Goal: Entertainment & Leisure: Consume media (video, audio)

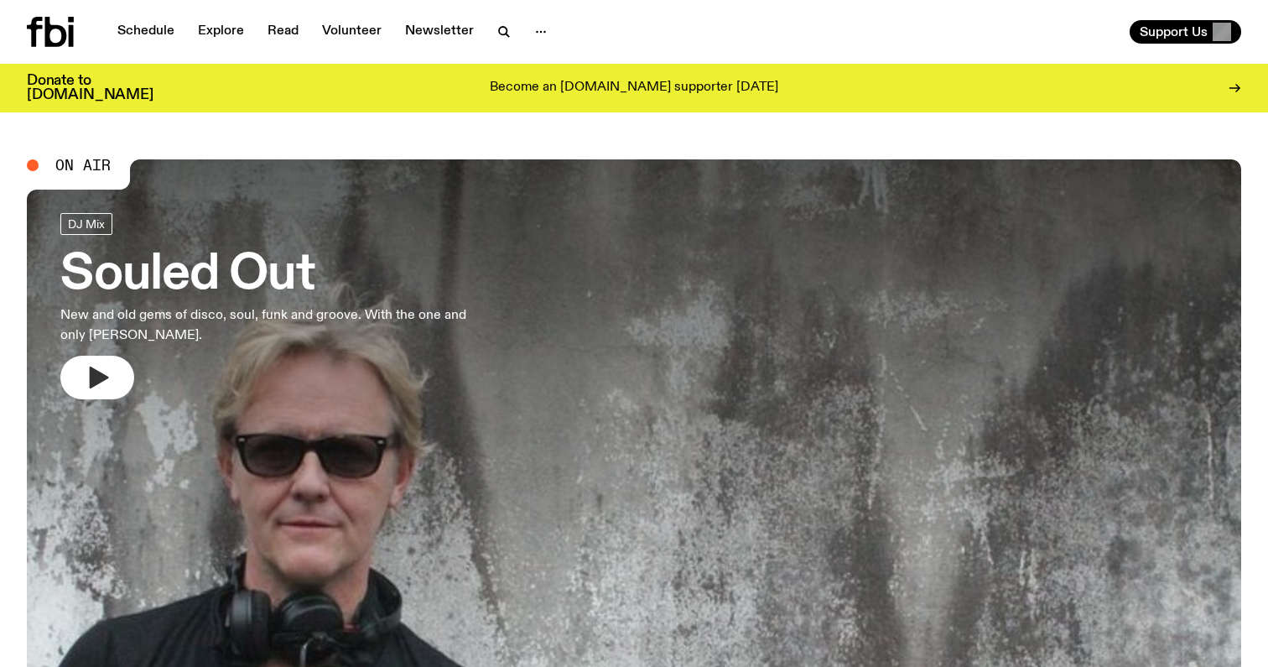
click at [107, 379] on icon "button" at bounding box center [97, 377] width 27 height 27
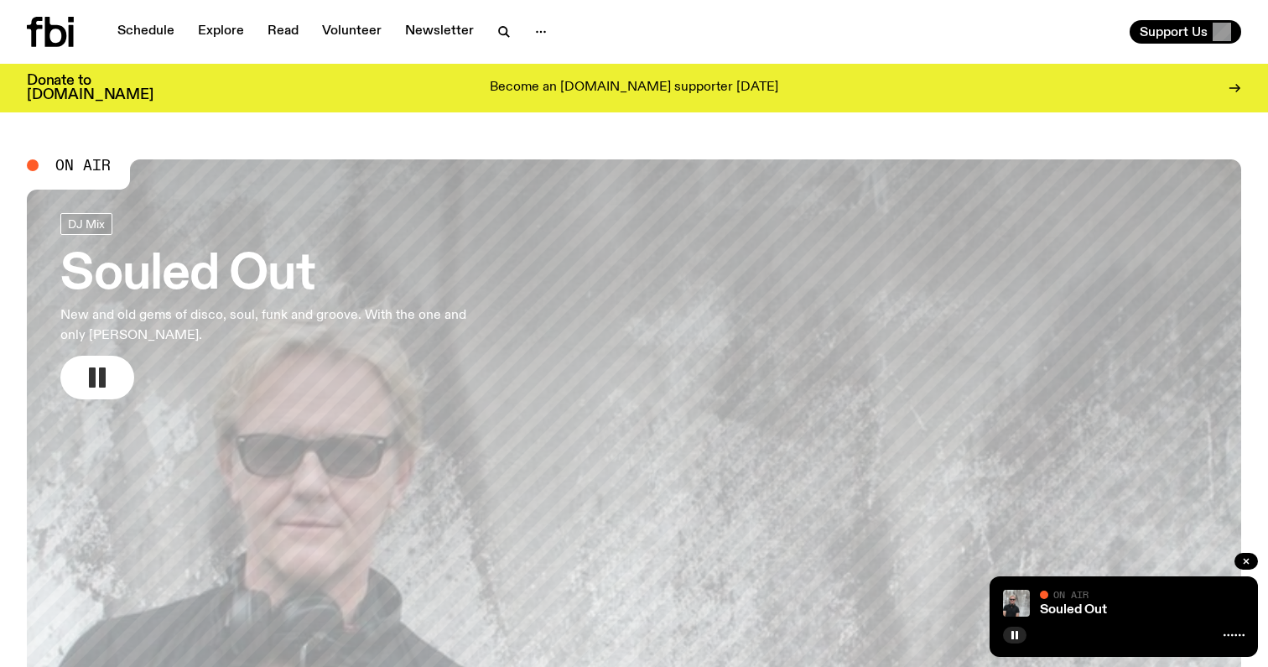
click at [96, 374] on icon "button" at bounding box center [97, 377] width 27 height 27
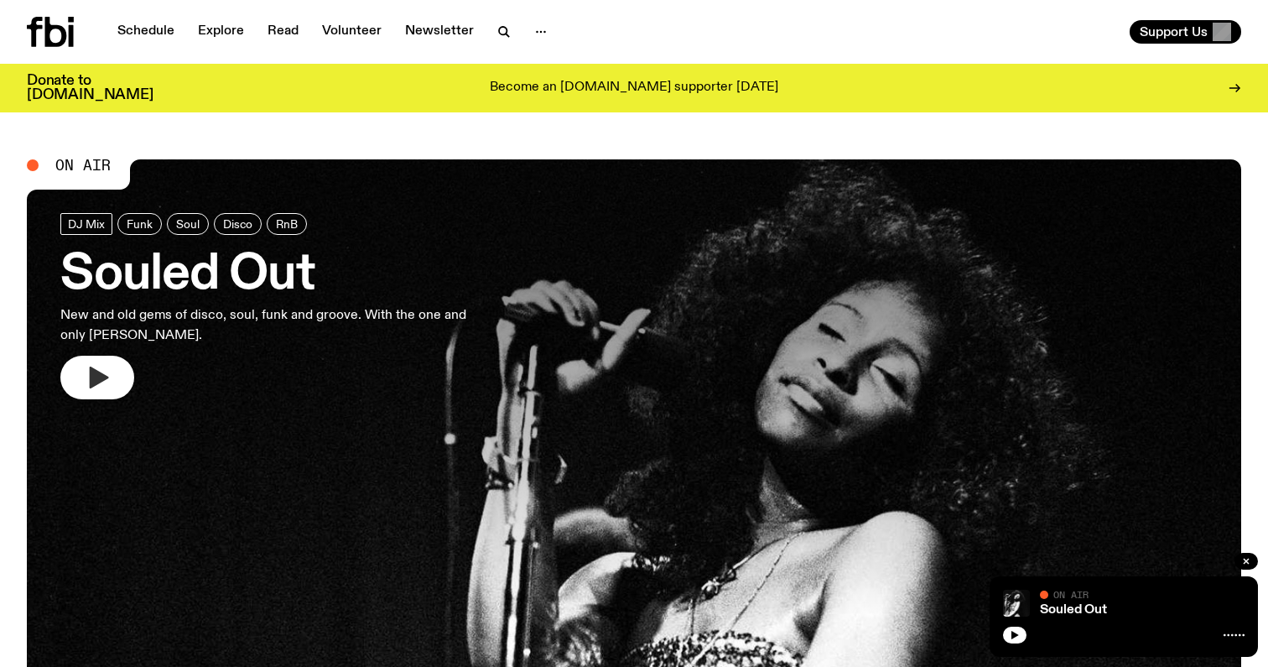
scroll to position [-1, 0]
click at [87, 390] on icon "button" at bounding box center [97, 377] width 27 height 27
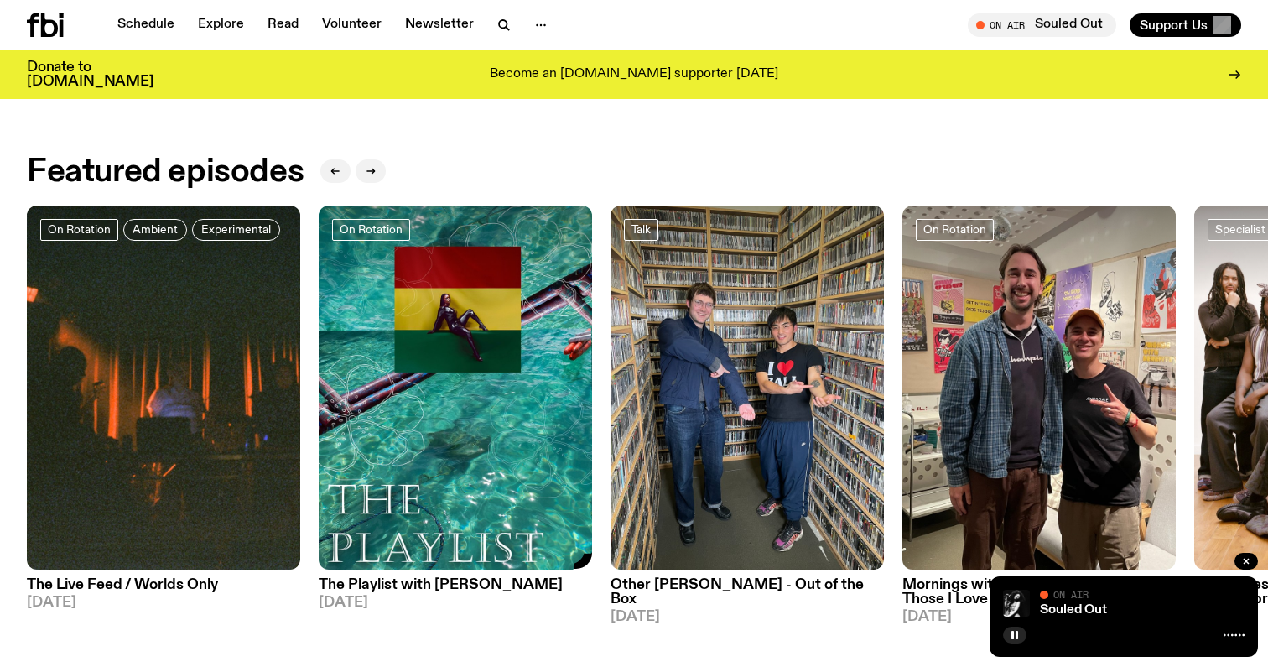
scroll to position [756, 0]
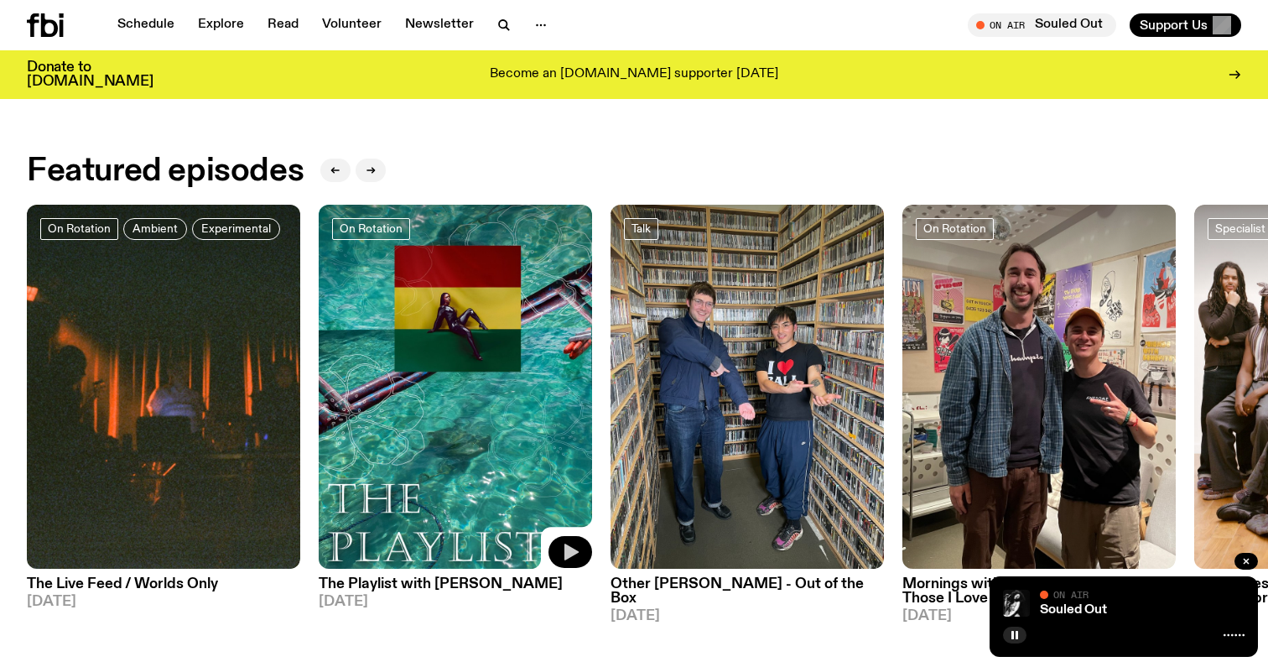
click at [580, 556] on button "button" at bounding box center [571, 552] width 44 height 32
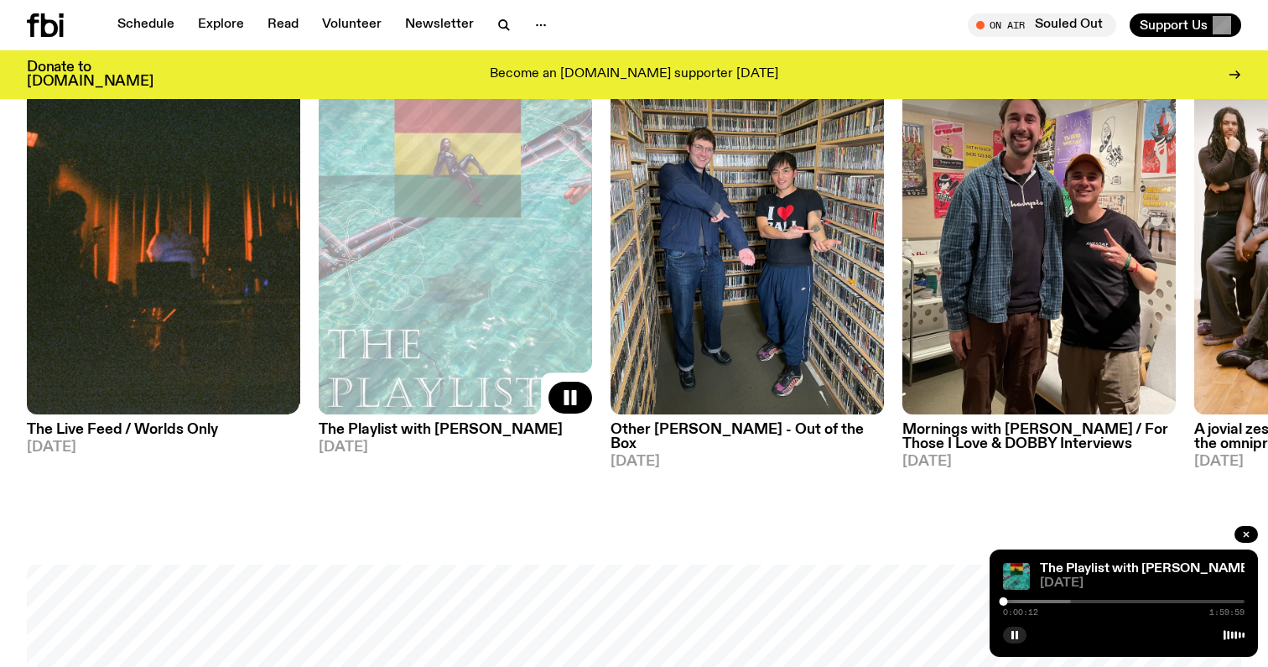
scroll to position [912, 0]
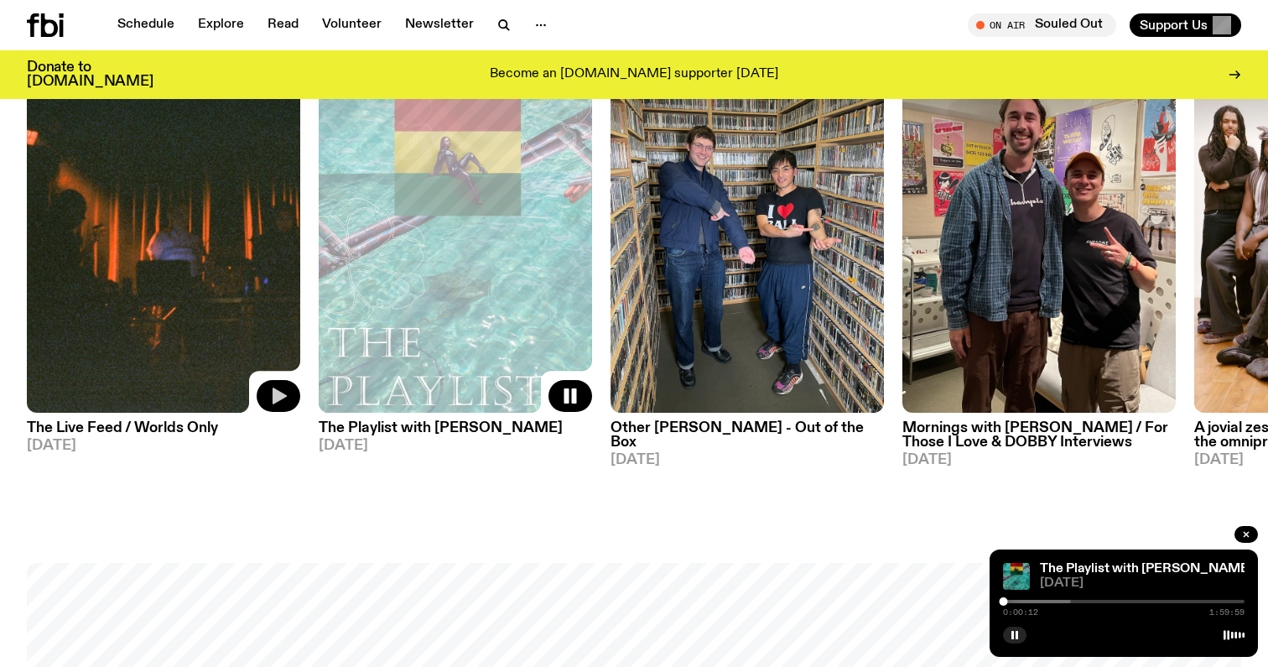
click at [286, 395] on icon "button" at bounding box center [278, 396] width 20 height 20
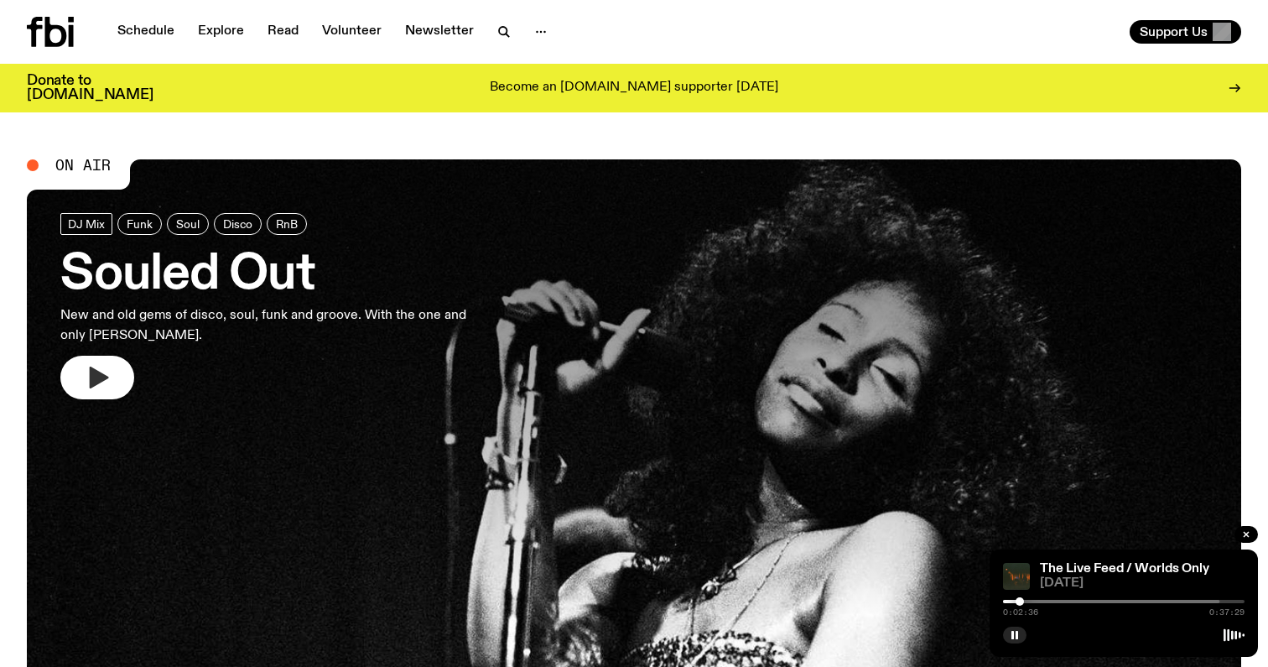
scroll to position [0, 0]
click at [491, 20] on nav "Schedule Explore Read Volunteer Newsletter" at bounding box center [332, 31] width 450 height 23
click at [502, 28] on icon "button" at bounding box center [503, 31] width 8 height 8
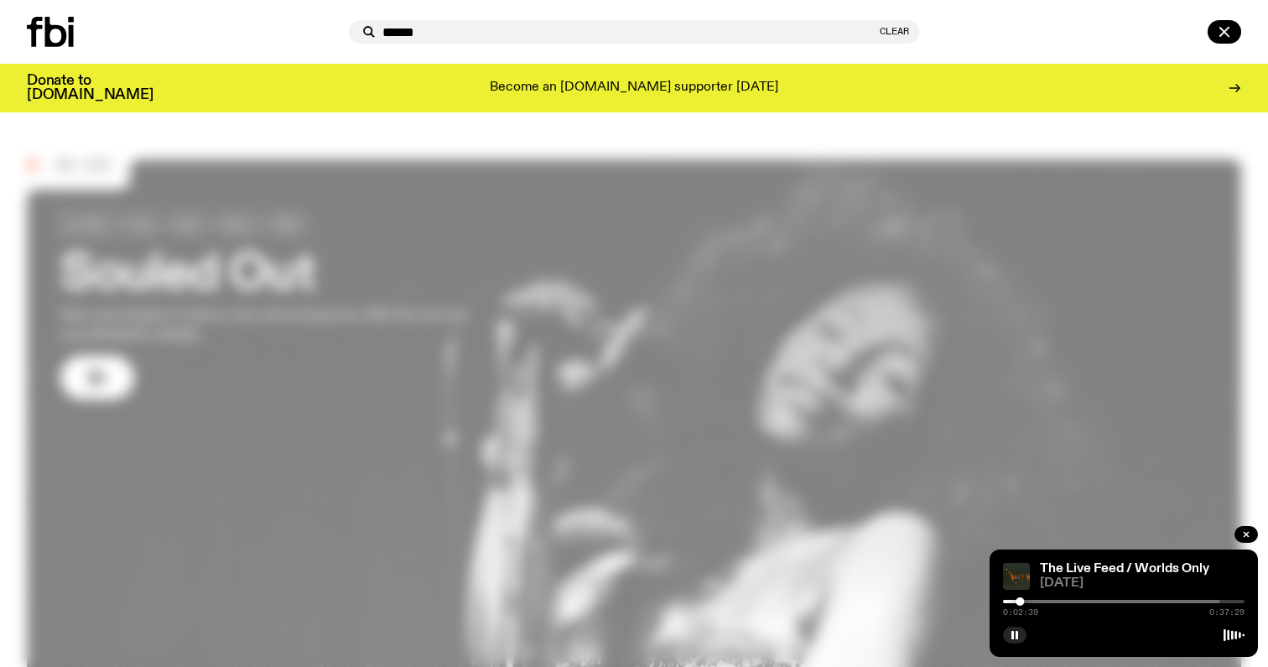
type input "******"
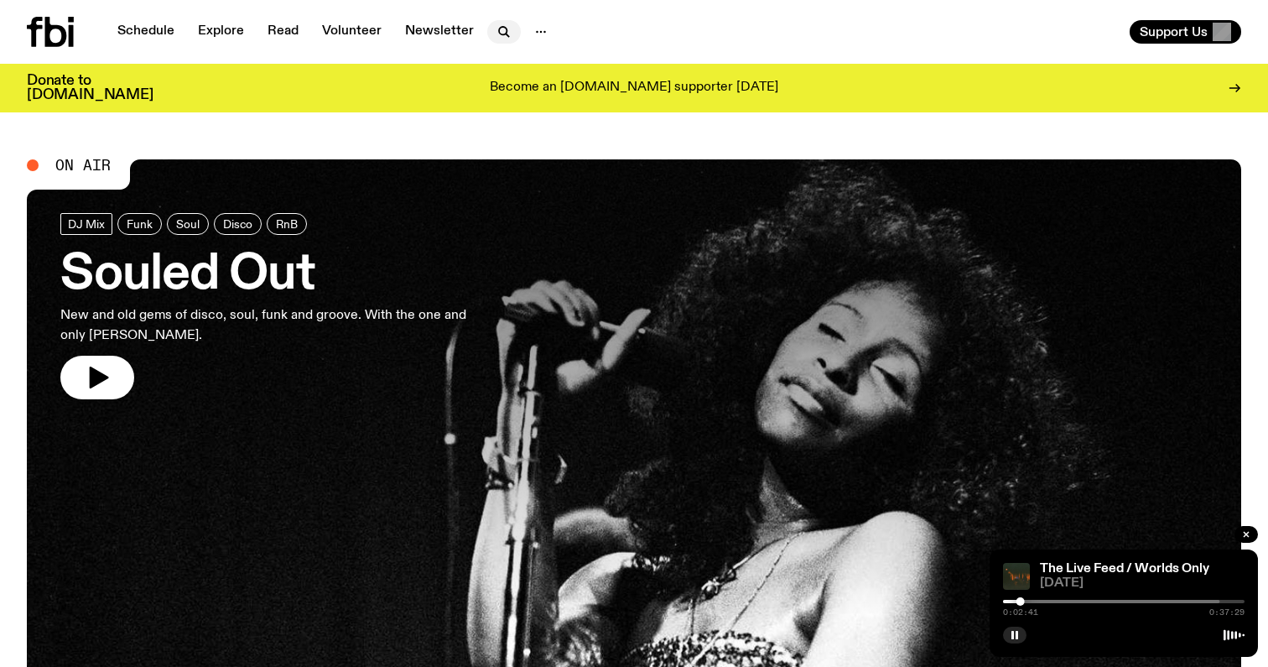
click at [502, 21] on button "button" at bounding box center [504, 31] width 34 height 23
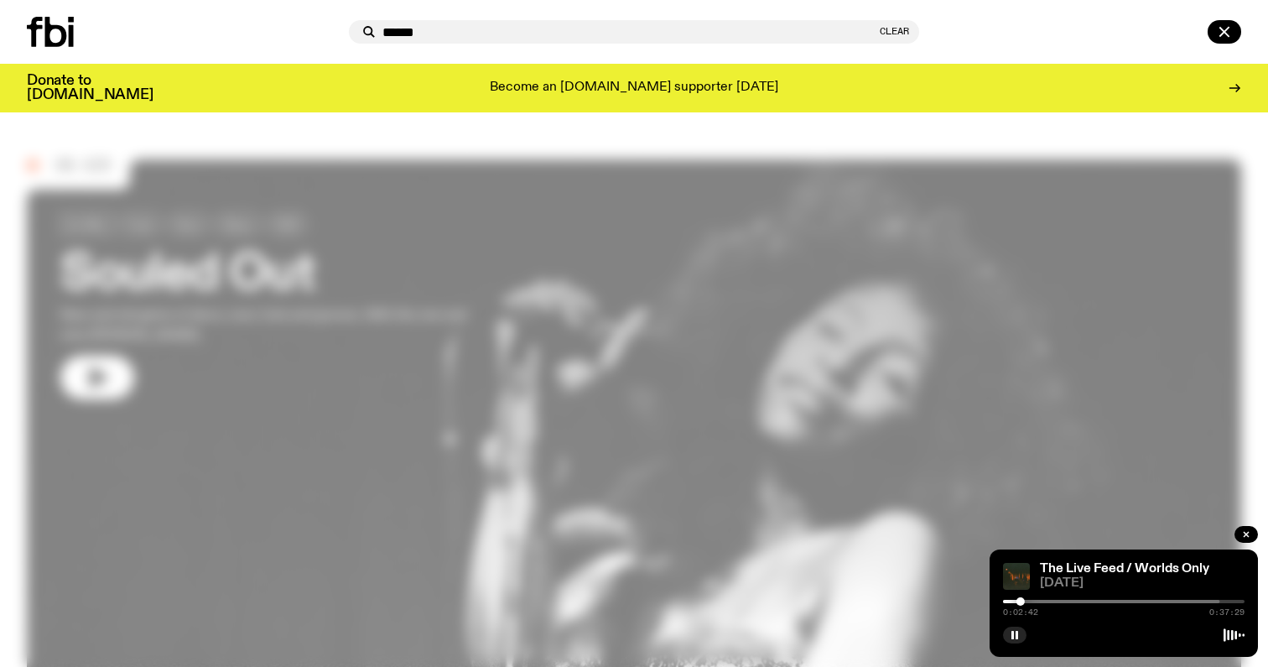
type input "******"
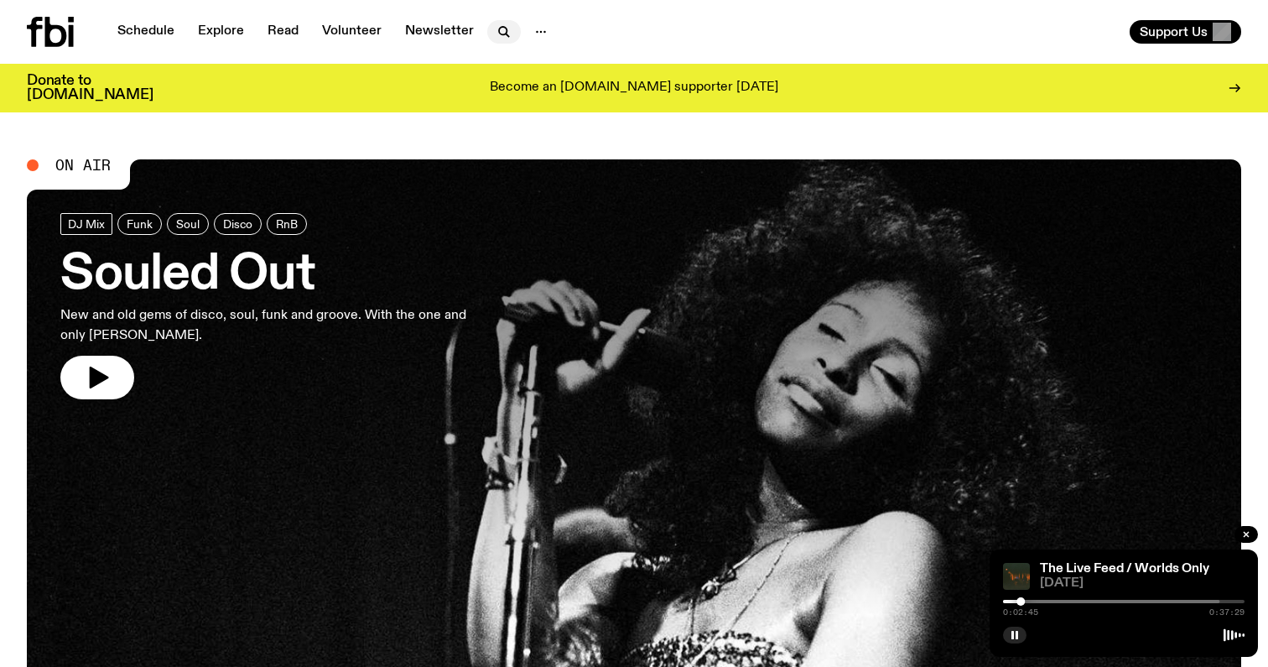
scroll to position [-1, 0]
click at [494, 35] on icon "button" at bounding box center [504, 32] width 20 height 20
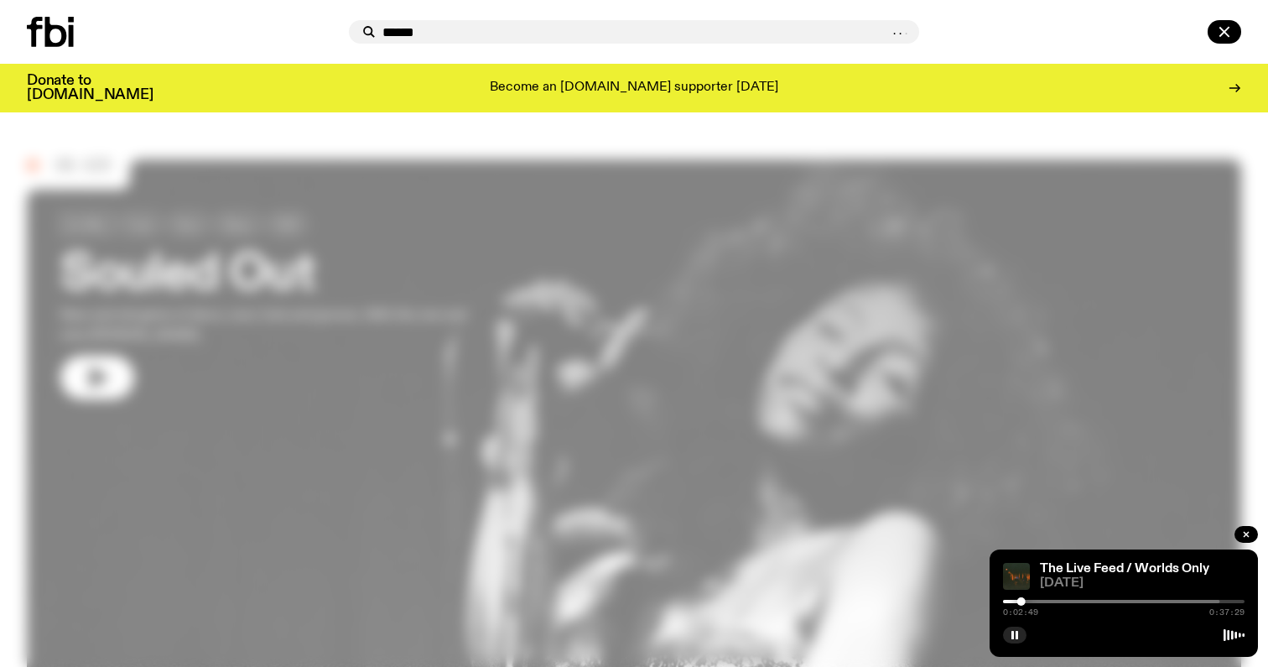
type input "******"
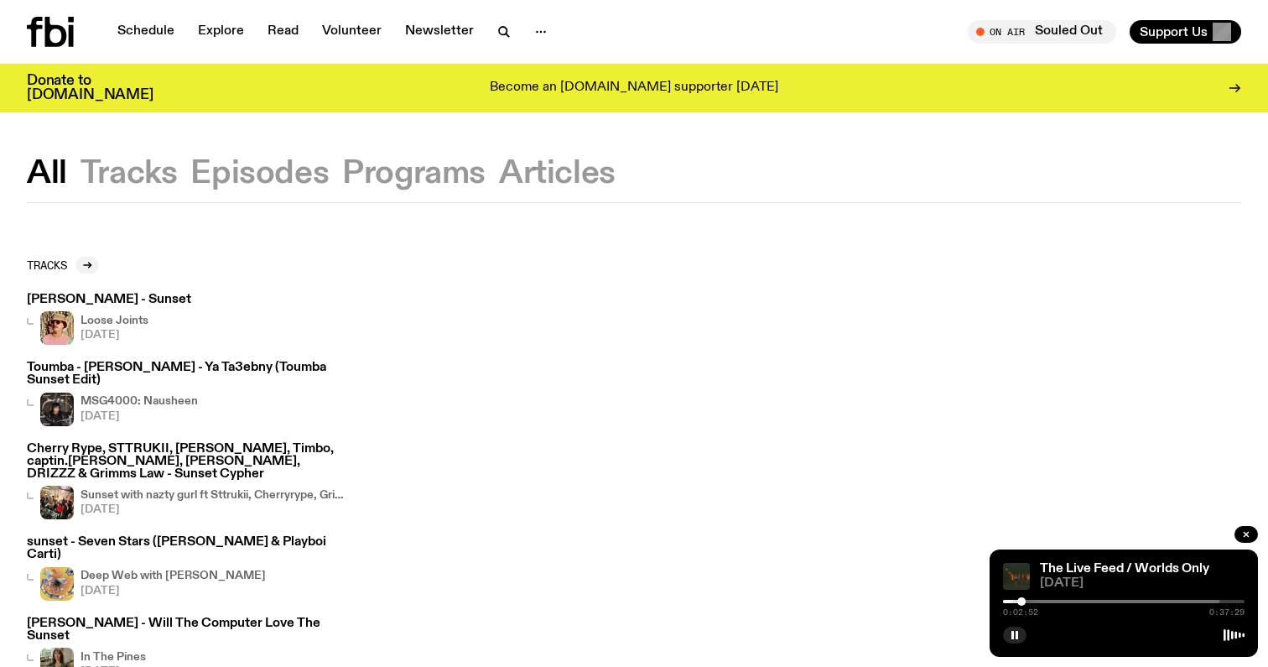
scroll to position [22, 0]
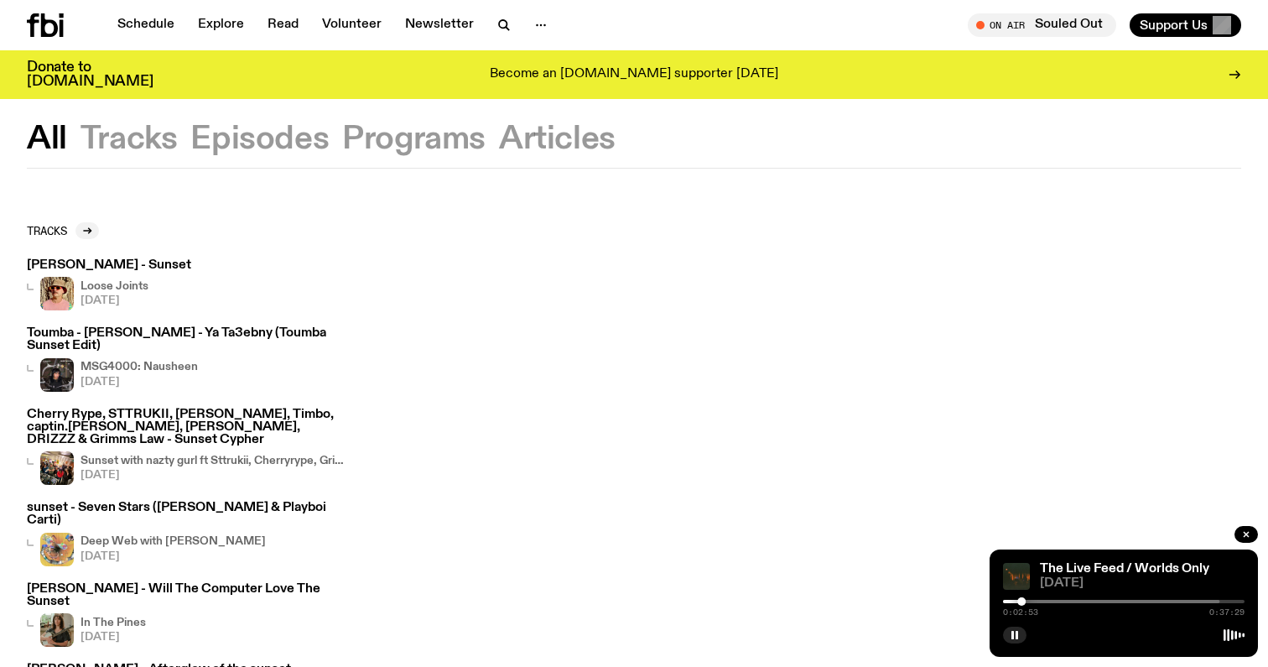
click at [342, 135] on button "Episodes" at bounding box center [413, 139] width 143 height 30
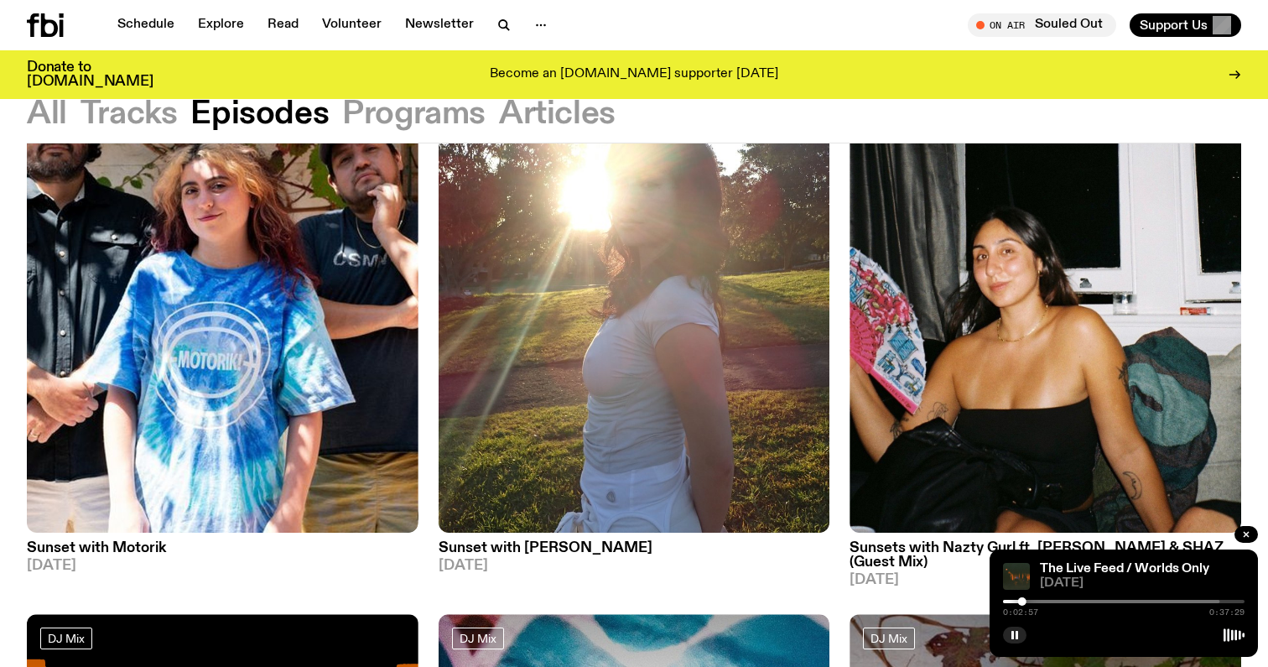
scroll to position [239, 0]
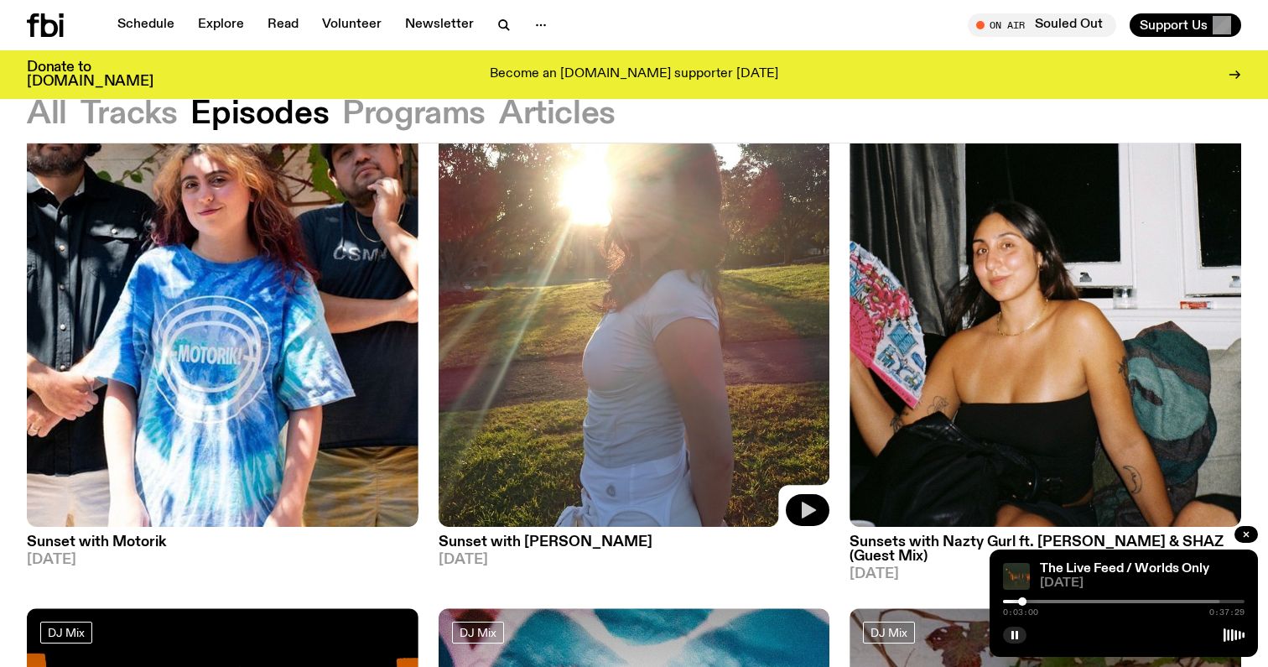
click at [809, 508] on icon "button" at bounding box center [809, 510] width 14 height 17
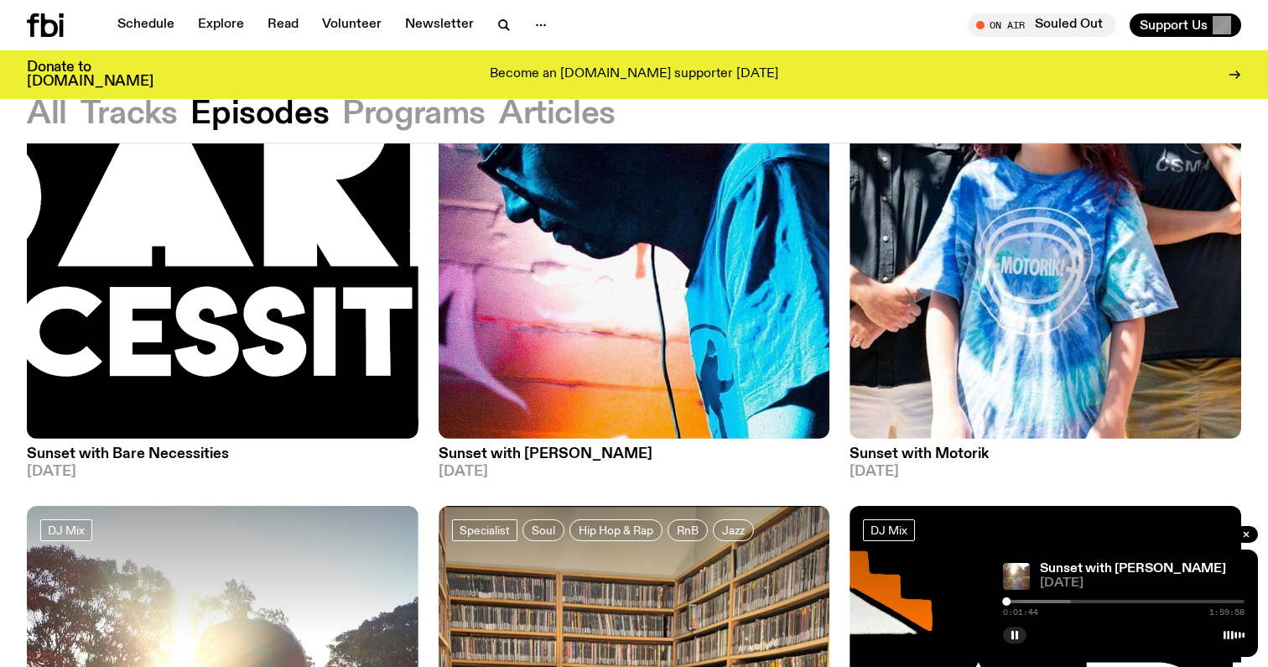
scroll to position [949, 0]
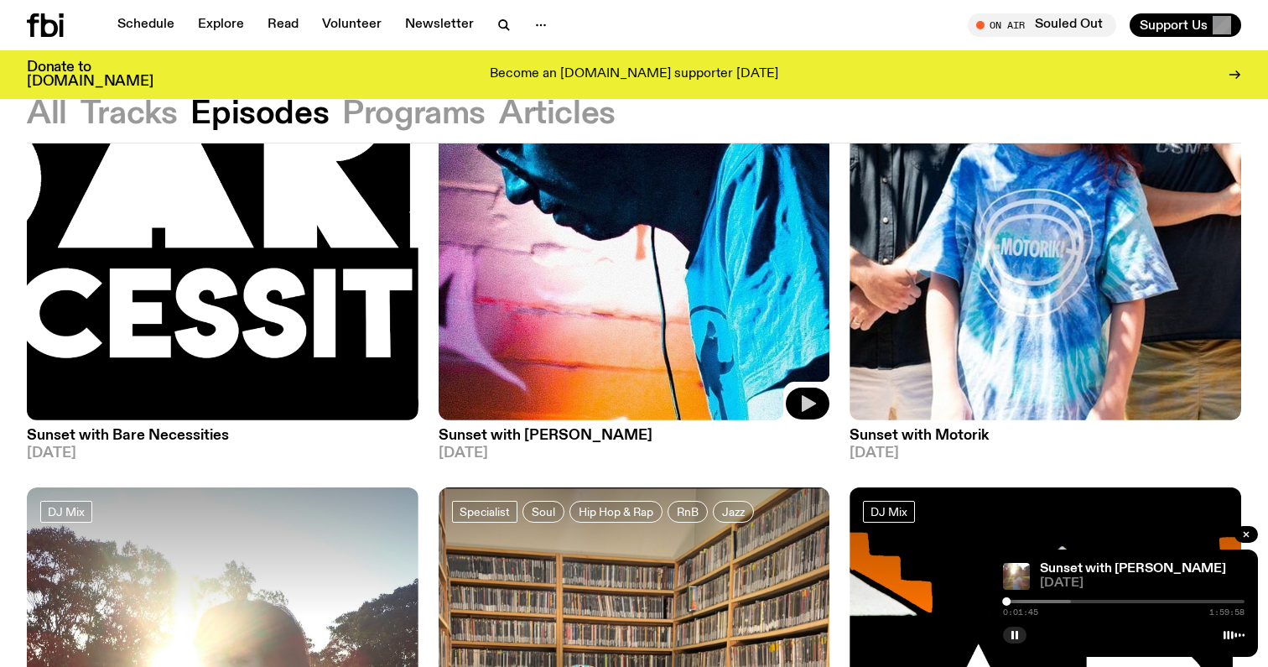
click at [817, 393] on icon "button" at bounding box center [808, 403] width 20 height 20
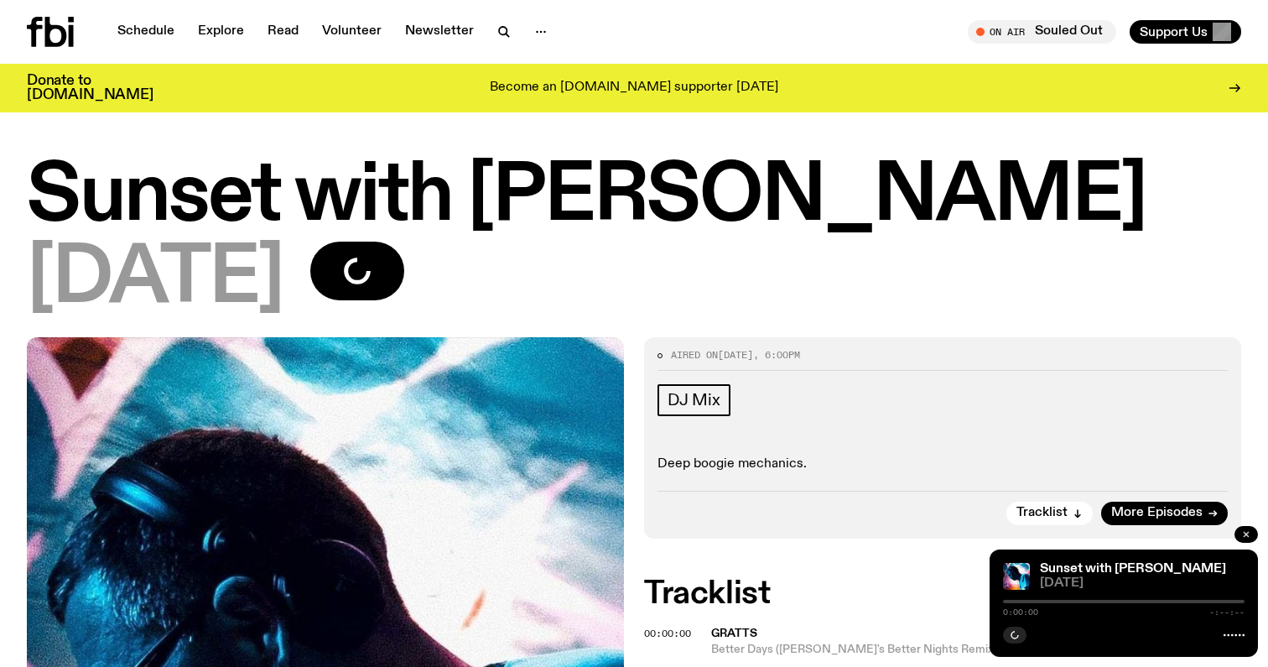
click at [1244, 533] on icon "button" at bounding box center [1246, 534] width 10 height 10
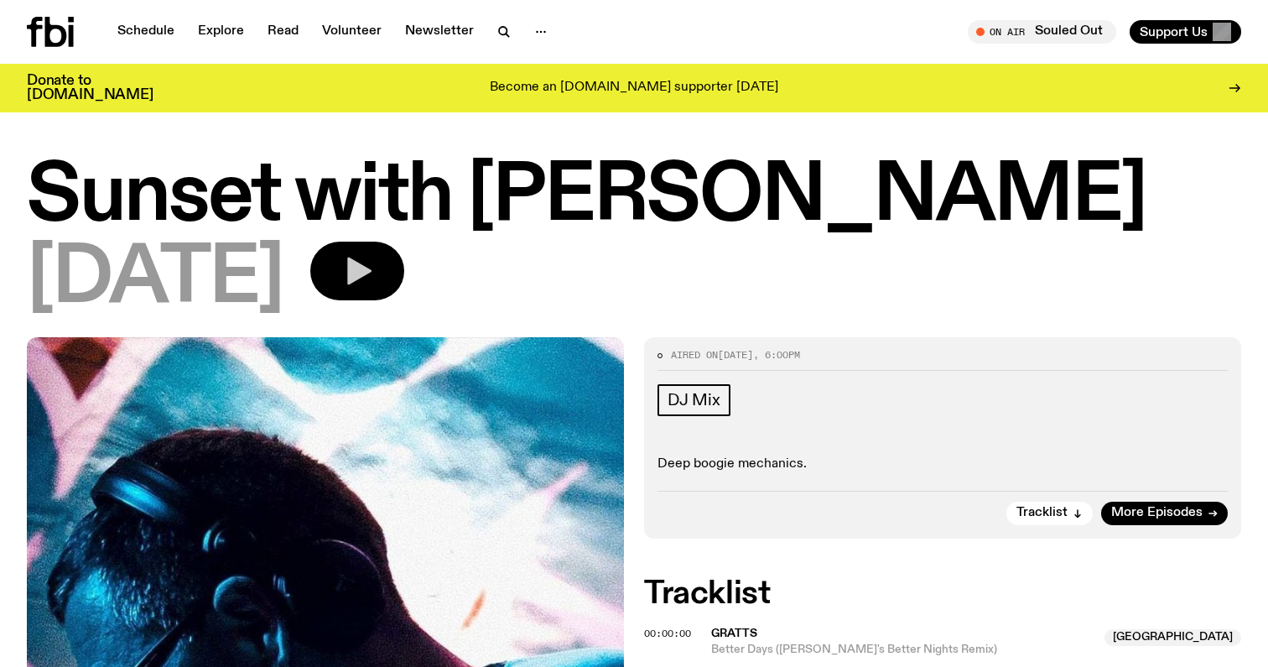
click at [374, 278] on icon "button" at bounding box center [358, 271] width 34 height 34
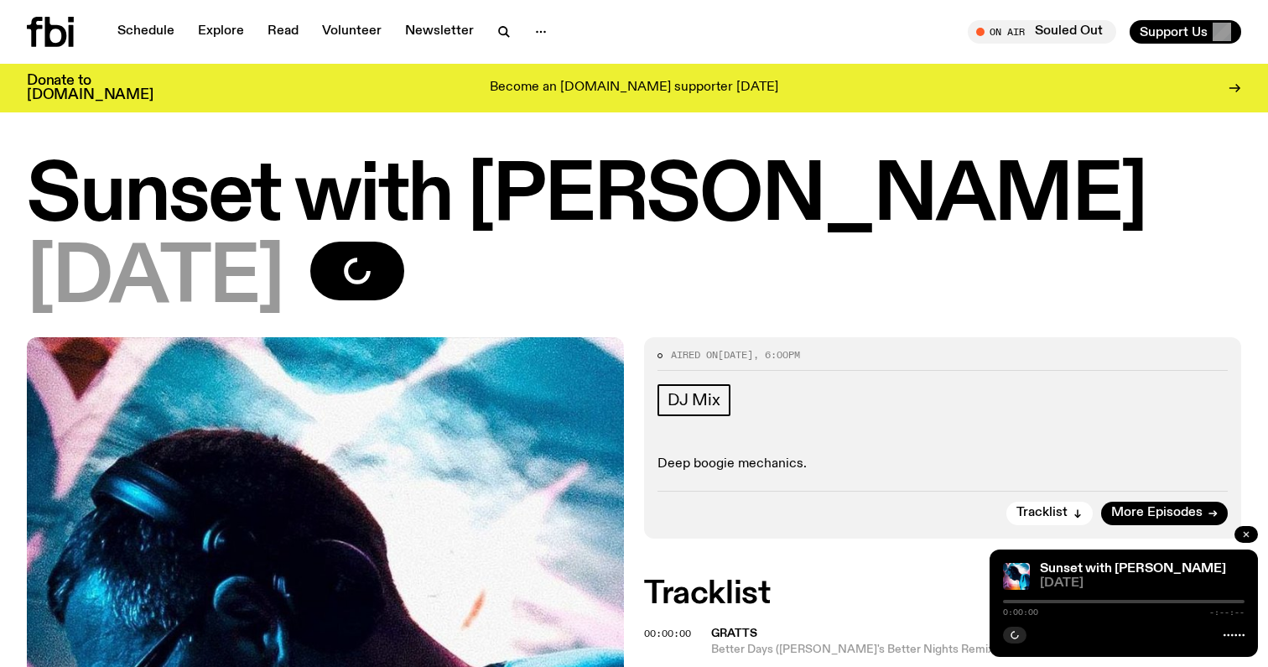
click at [1243, 531] on icon "button" at bounding box center [1246, 534] width 10 height 10
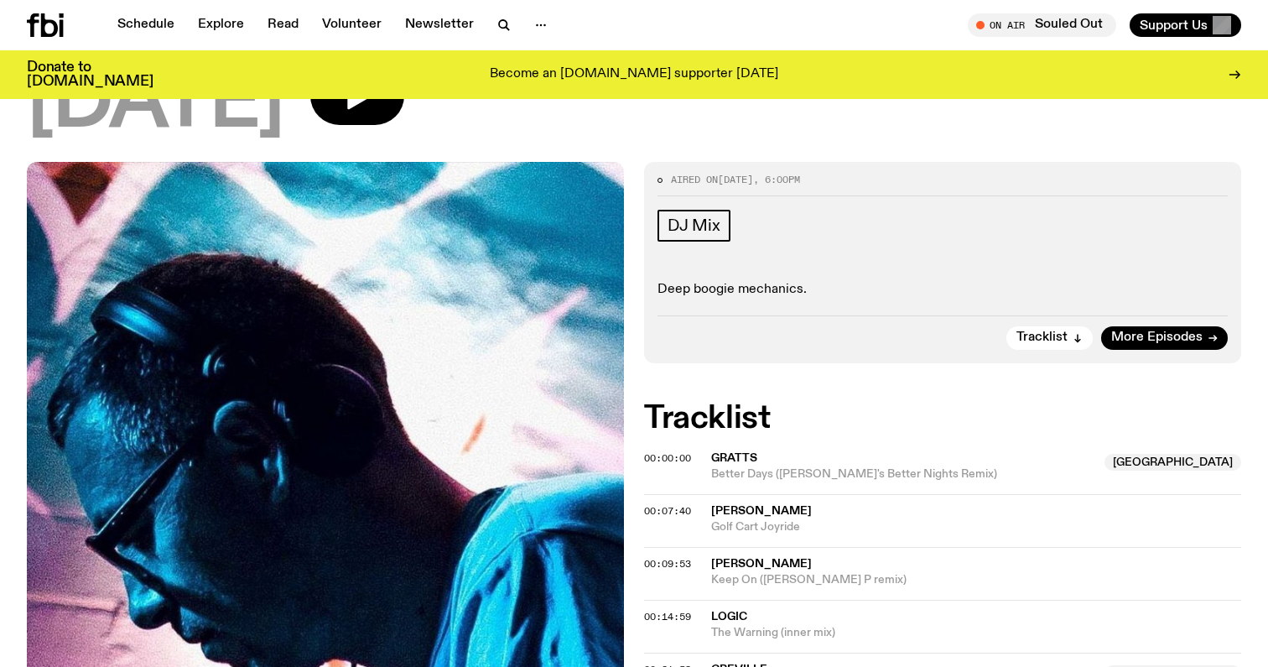
scroll to position [166, 0]
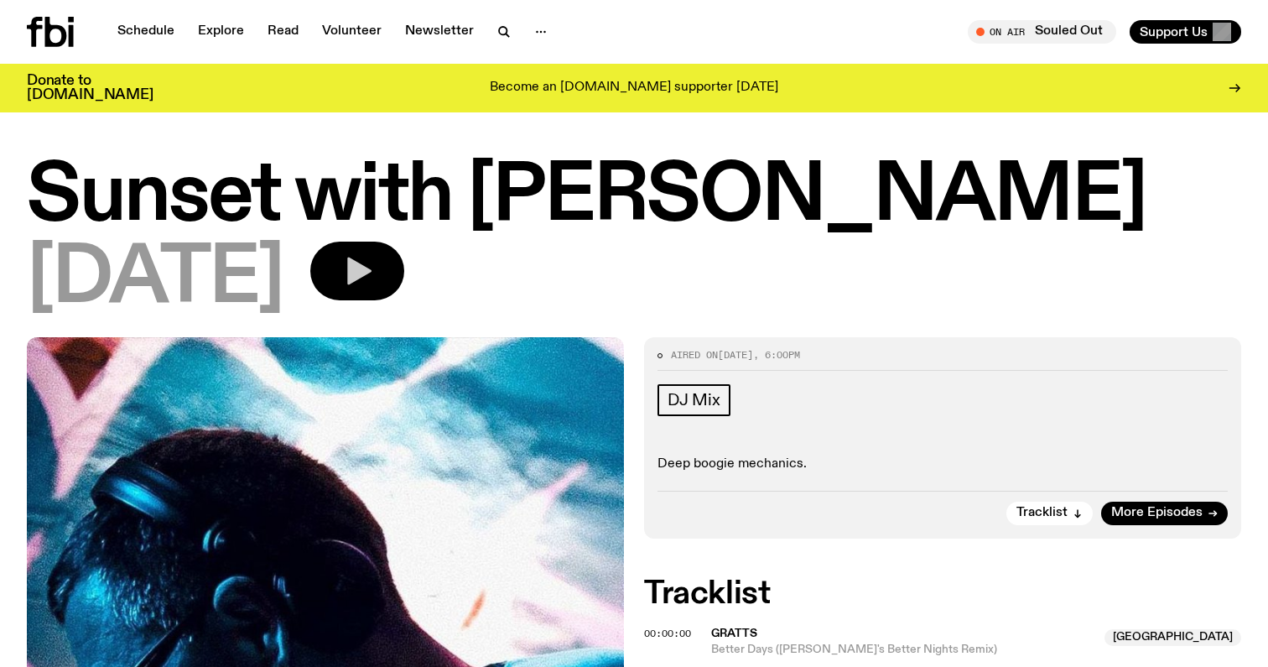
click at [375, 299] on button "button" at bounding box center [357, 271] width 94 height 59
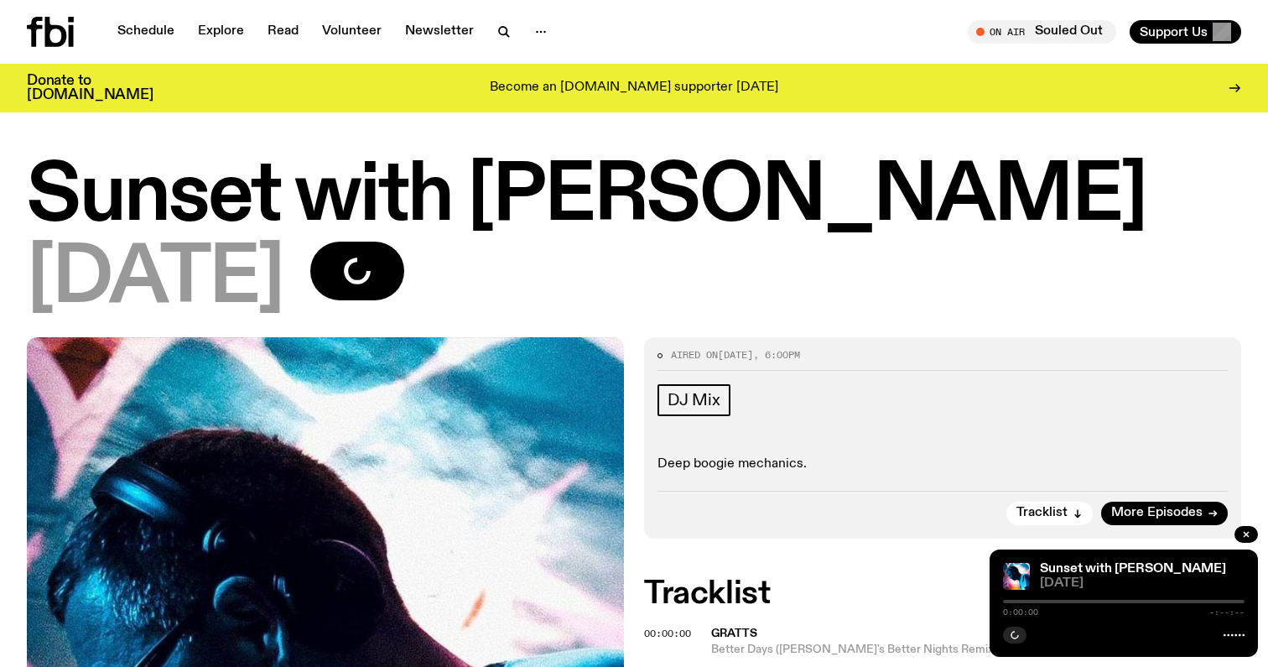
click at [43, 29] on icon at bounding box center [50, 32] width 47 height 30
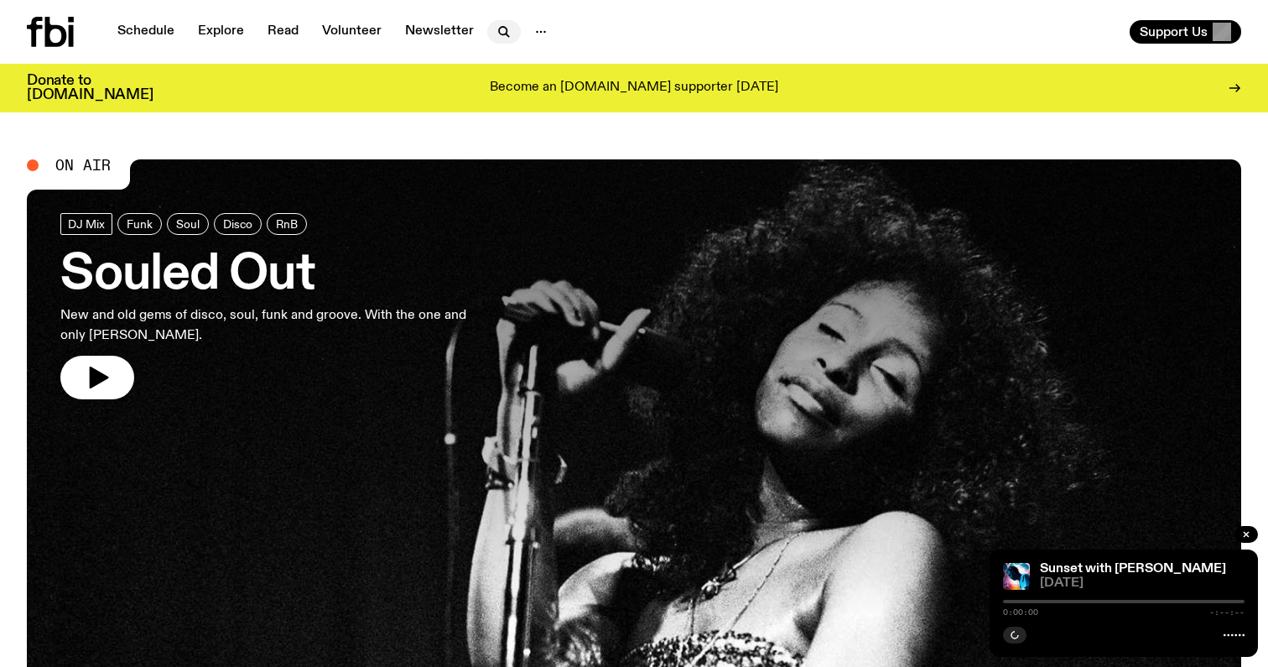
click at [506, 37] on icon "button" at bounding box center [504, 32] width 20 height 20
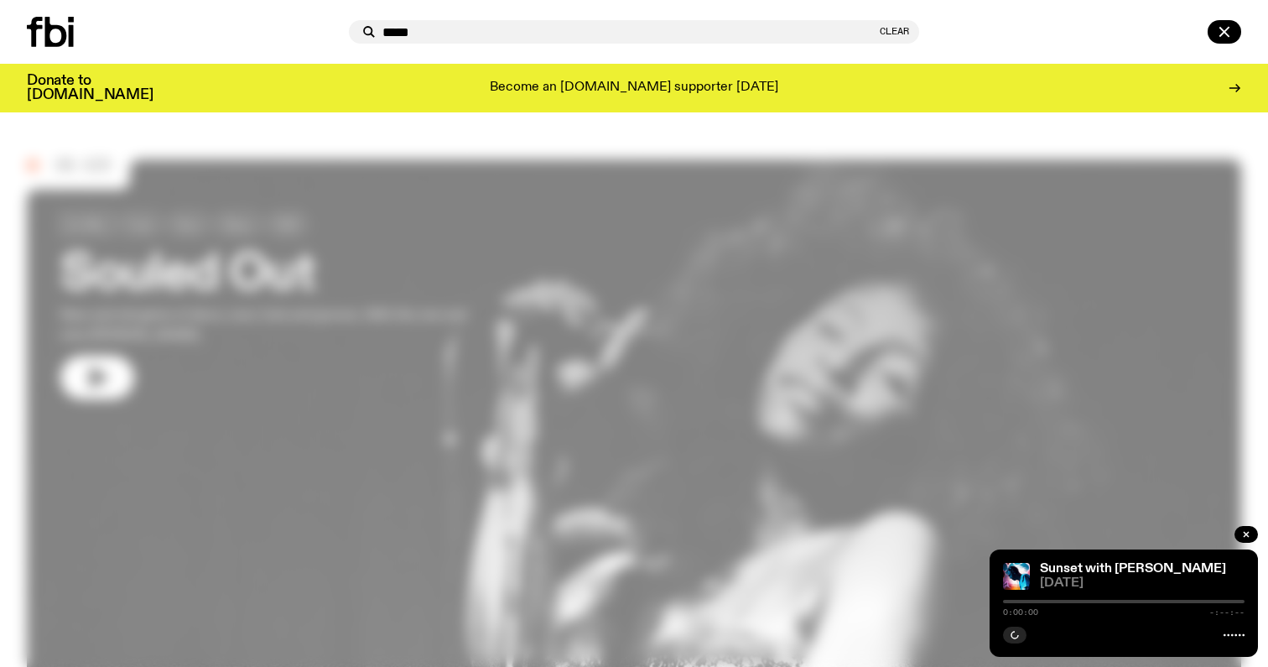
type input "******"
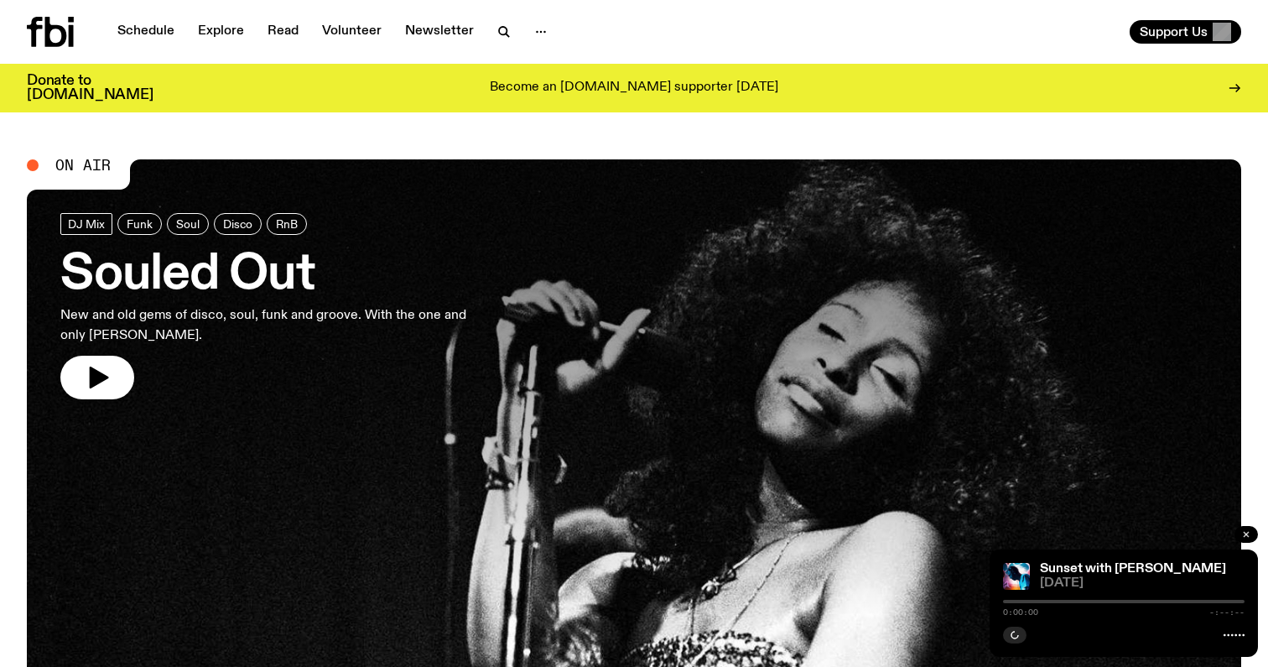
click at [1249, 536] on icon "button" at bounding box center [1246, 534] width 5 height 5
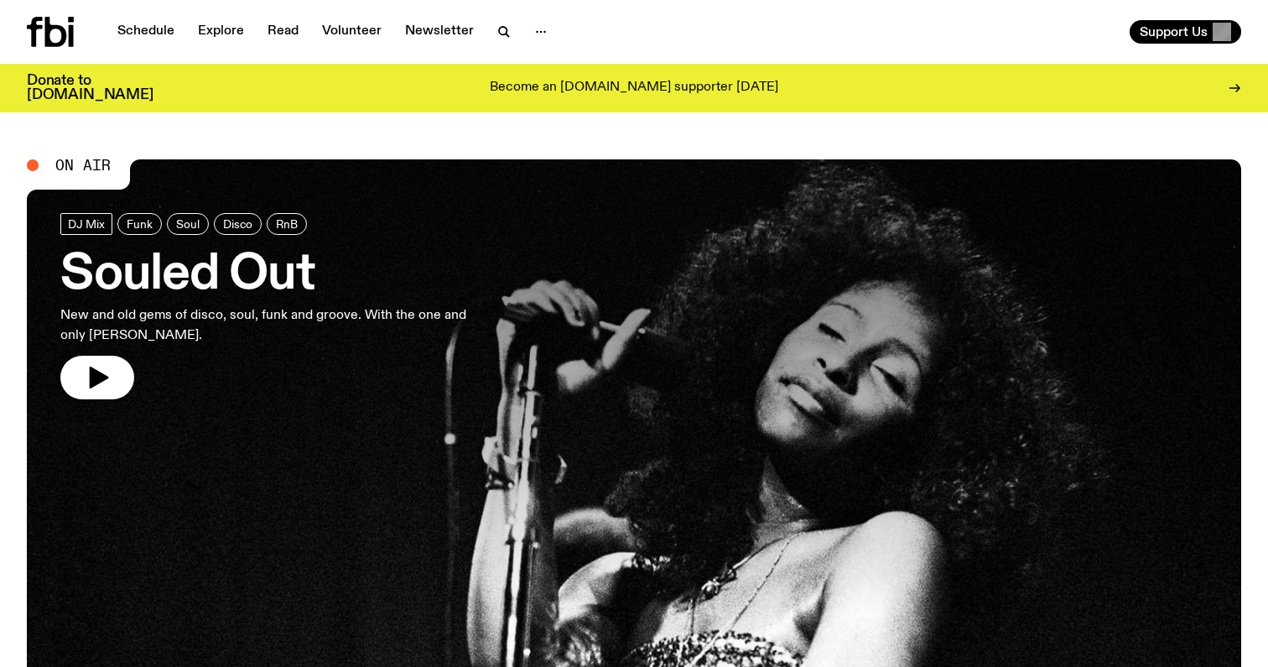
click at [479, 23] on nav "Schedule Explore Read Volunteer Newsletter" at bounding box center [332, 31] width 450 height 23
click at [499, 28] on icon "button" at bounding box center [504, 32] width 20 height 20
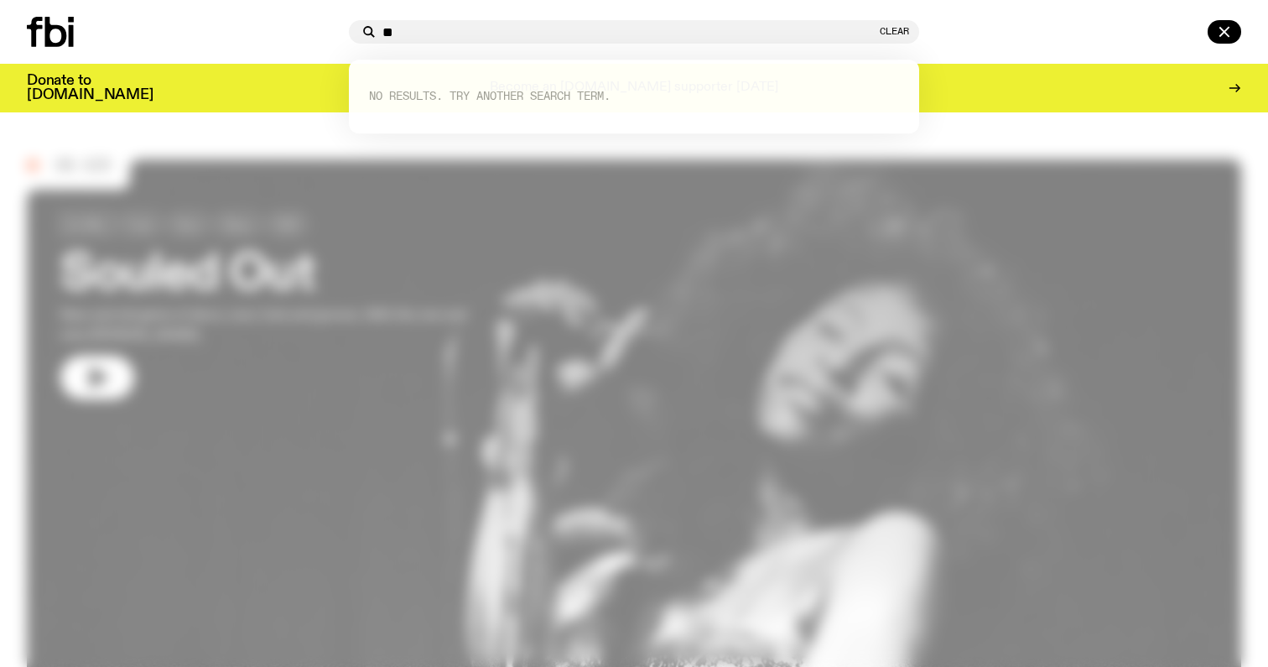
type input "*"
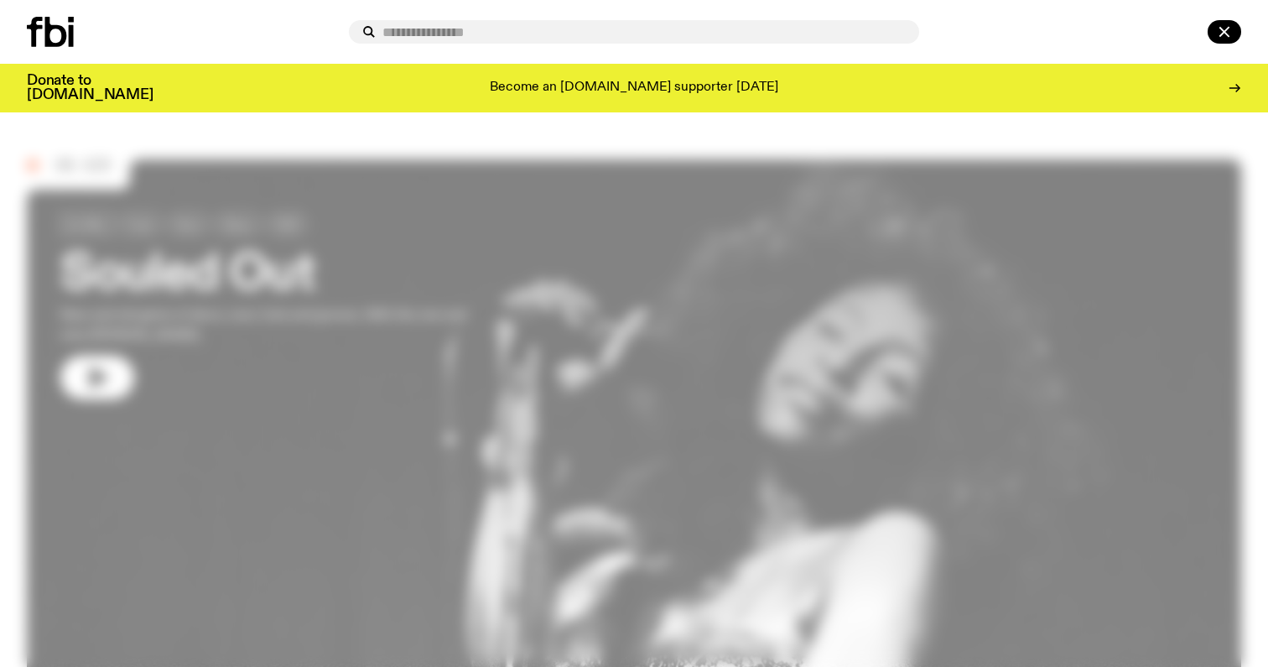
type input "*"
type input "******"
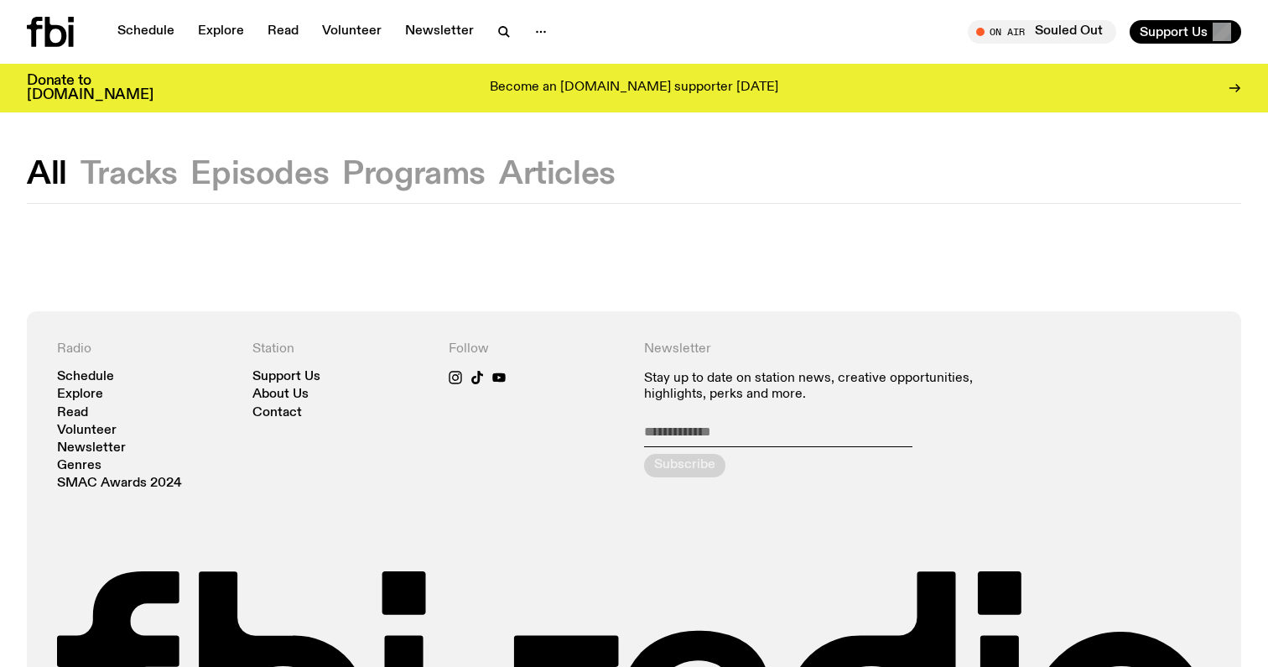
click at [342, 170] on button "Episodes" at bounding box center [413, 174] width 143 height 30
click at [499, 181] on button "Programs" at bounding box center [557, 174] width 117 height 30
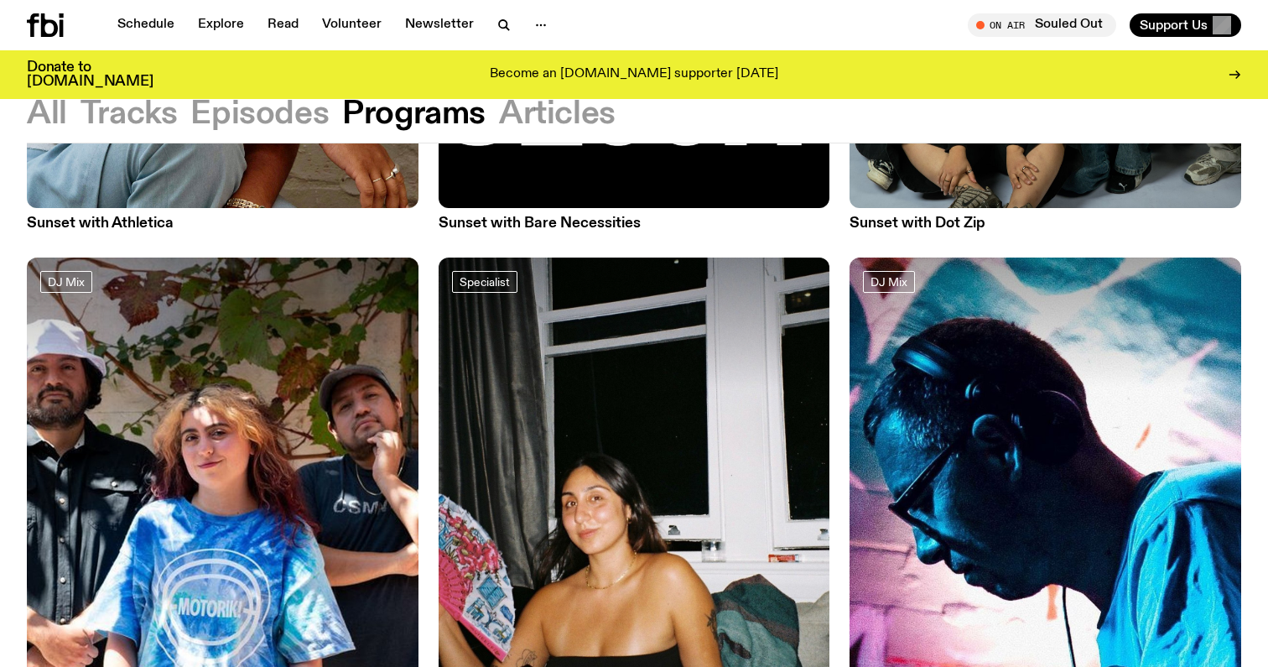
scroll to position [559, 0]
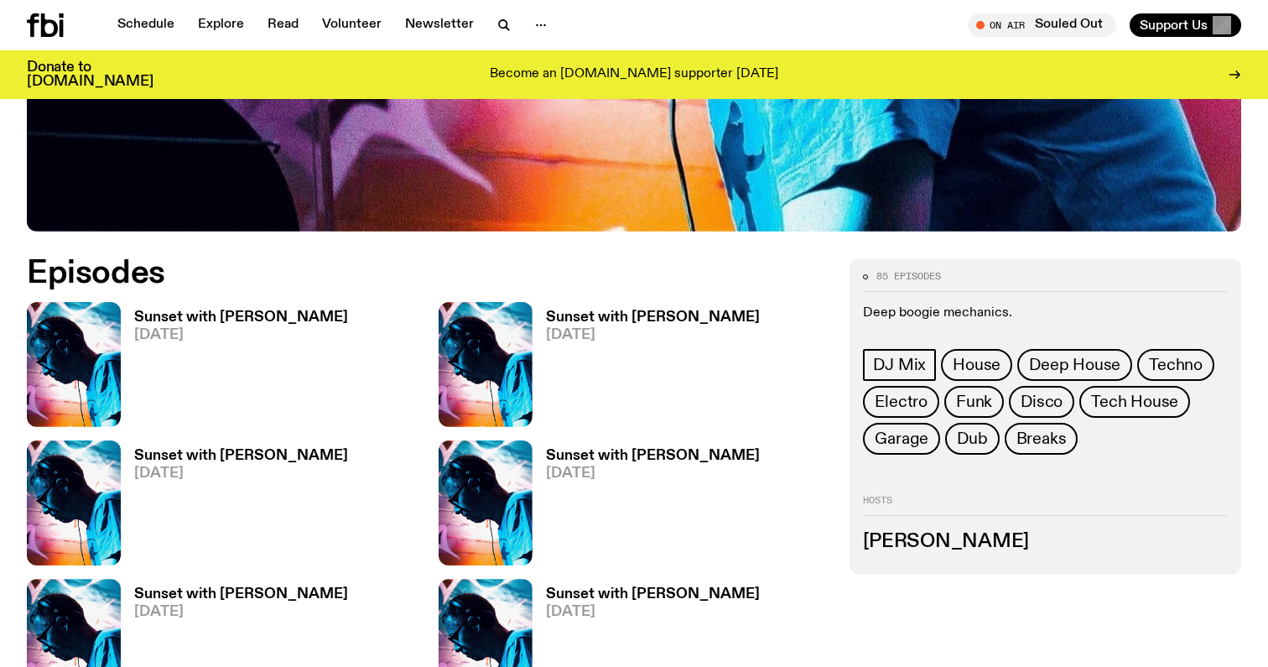
scroll to position [715, 0]
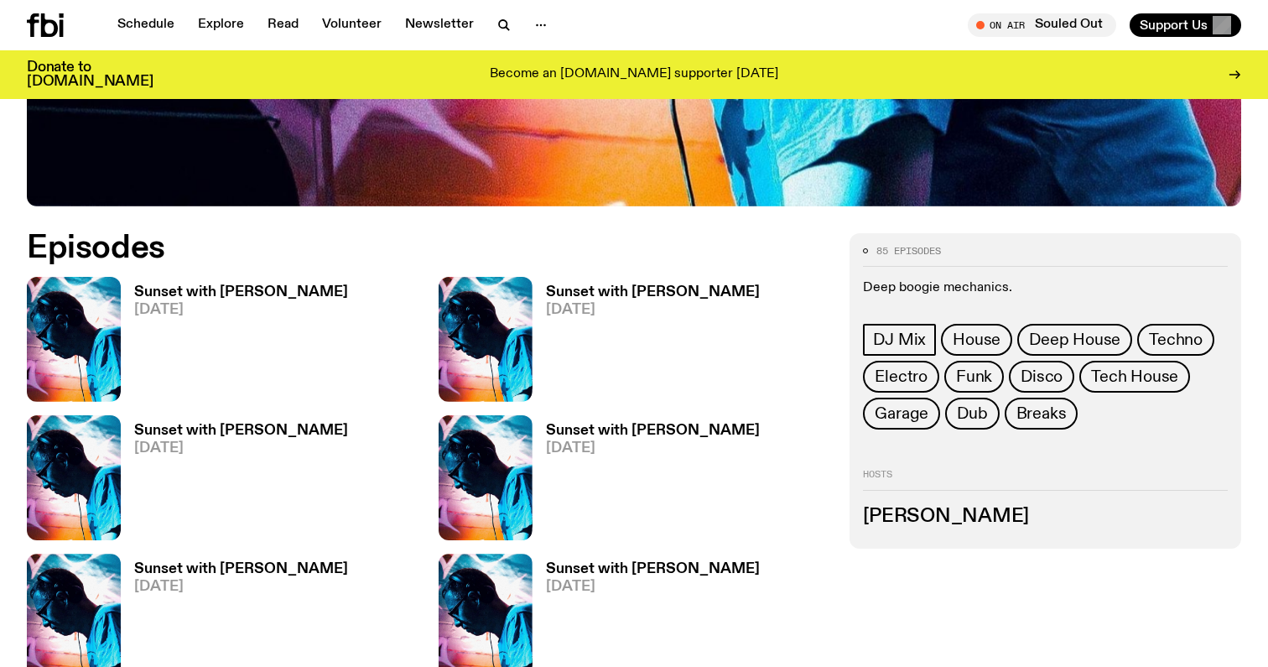
click at [566, 309] on span "[DATE]" at bounding box center [653, 310] width 214 height 14
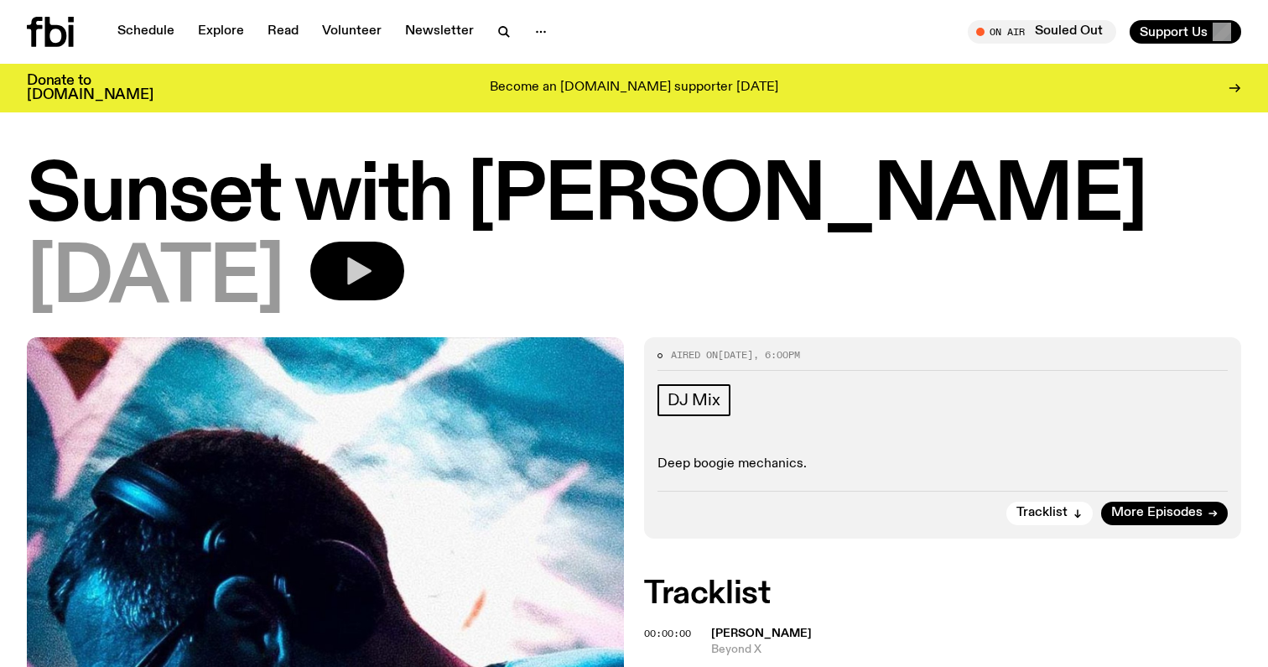
click at [374, 257] on icon "button" at bounding box center [358, 271] width 34 height 34
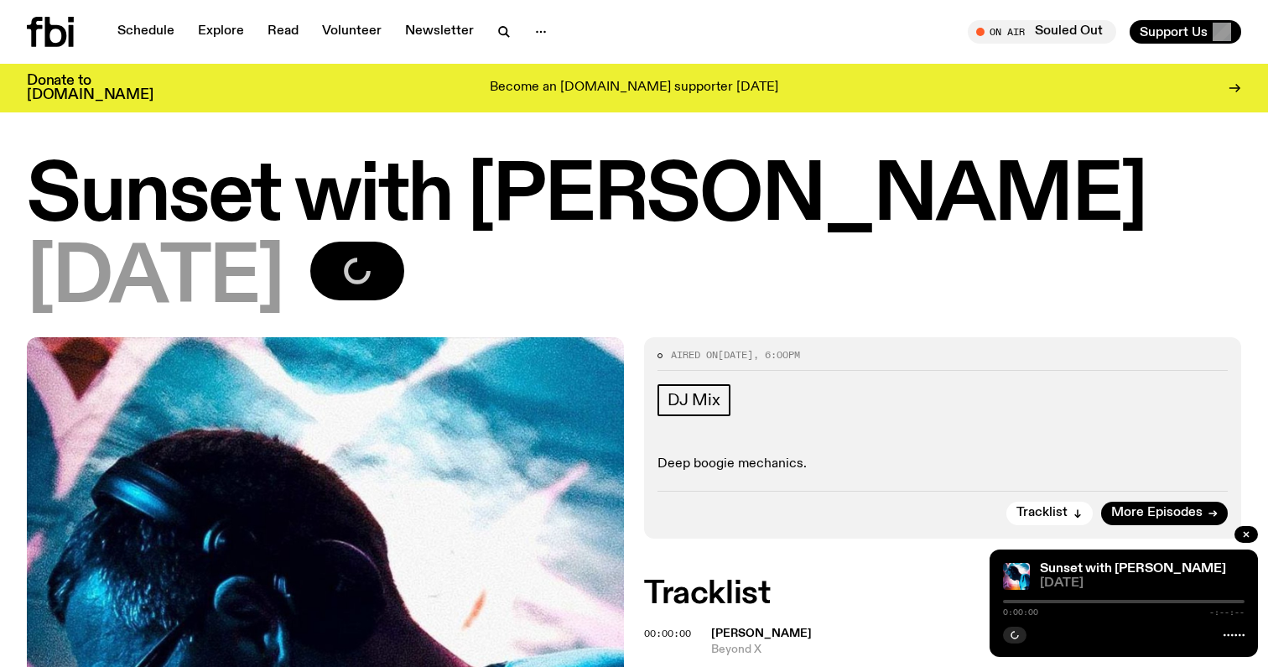
click at [1239, 633] on icon at bounding box center [1234, 634] width 21 height 13
